Goal: Information Seeking & Learning: Learn about a topic

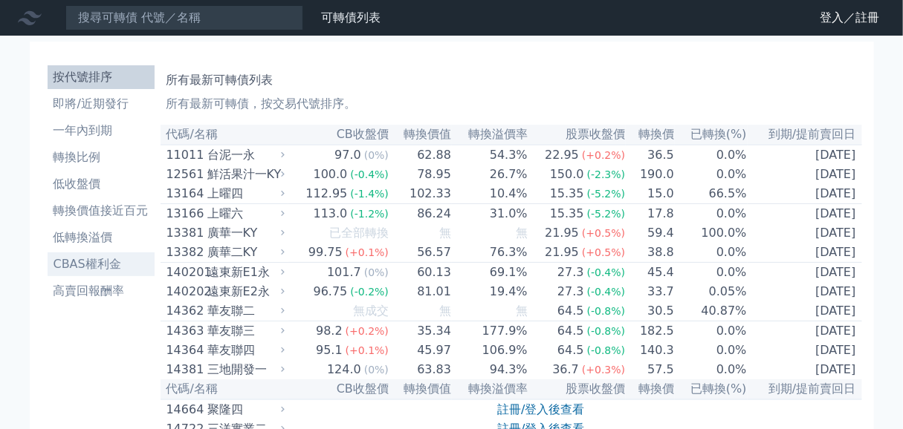
click at [54, 273] on li "CBAS權利金" at bounding box center [101, 265] width 107 height 18
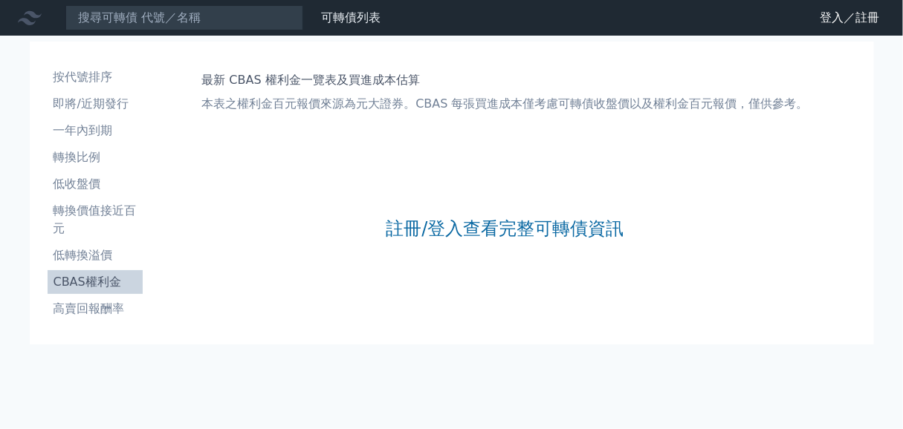
click at [74, 291] on li "CBAS權利金" at bounding box center [95, 282] width 95 height 18
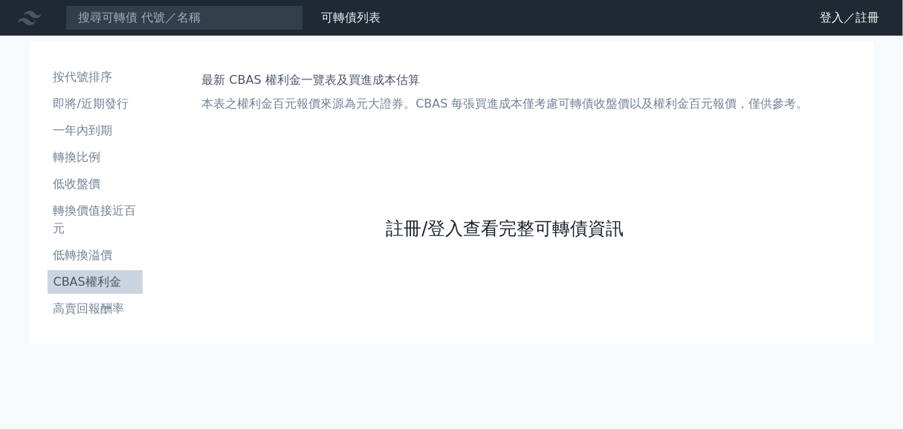
click at [386, 241] on link "註冊/登入查看完整可轉債資訊" at bounding box center [505, 229] width 238 height 24
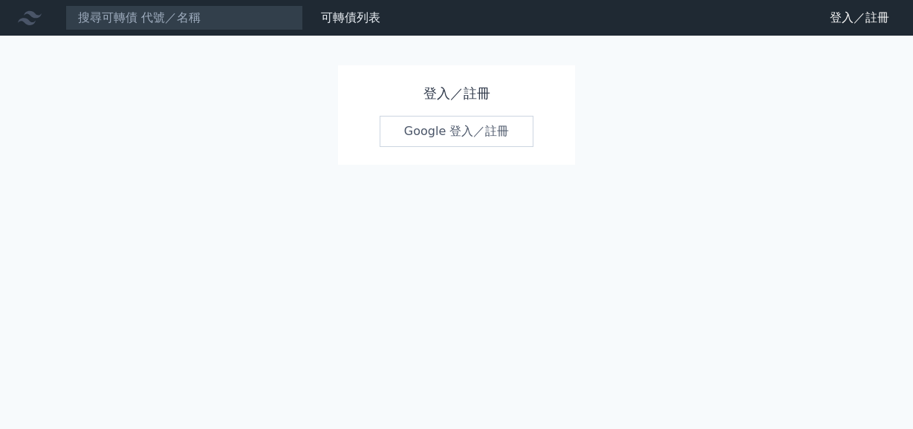
click at [446, 147] on link "Google 登入／註冊" at bounding box center [457, 131] width 155 height 31
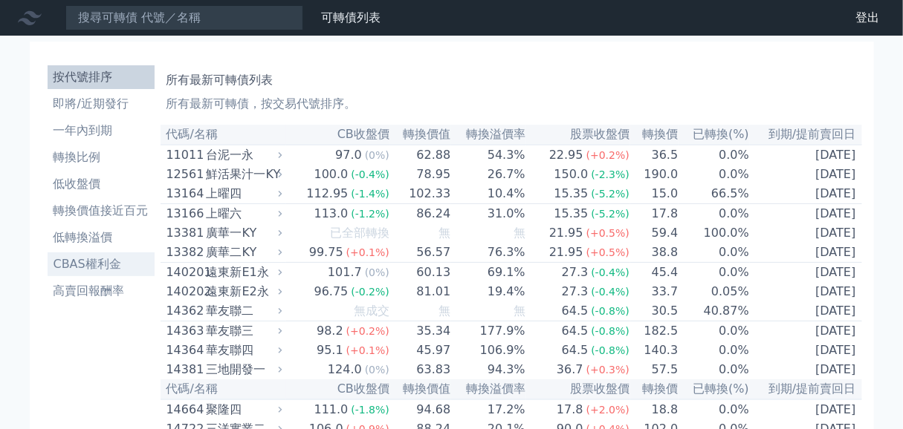
click at [70, 273] on li "CBAS權利金" at bounding box center [101, 265] width 107 height 18
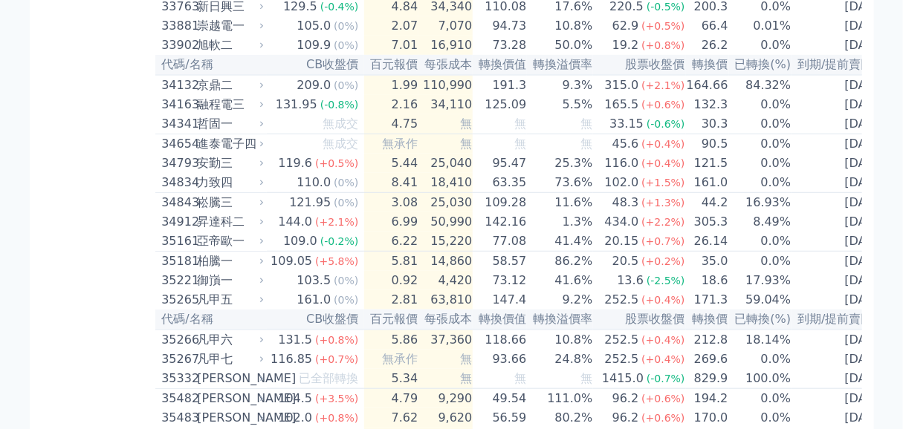
scroll to position [2555, 0]
